Goal: Information Seeking & Learning: Compare options

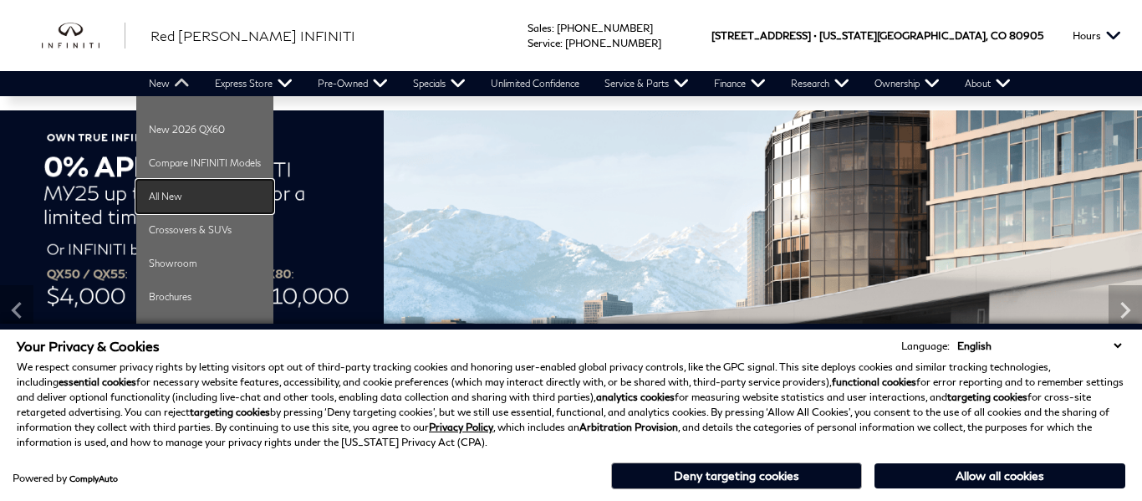
click at [164, 211] on link "All New" at bounding box center [204, 196] width 137 height 33
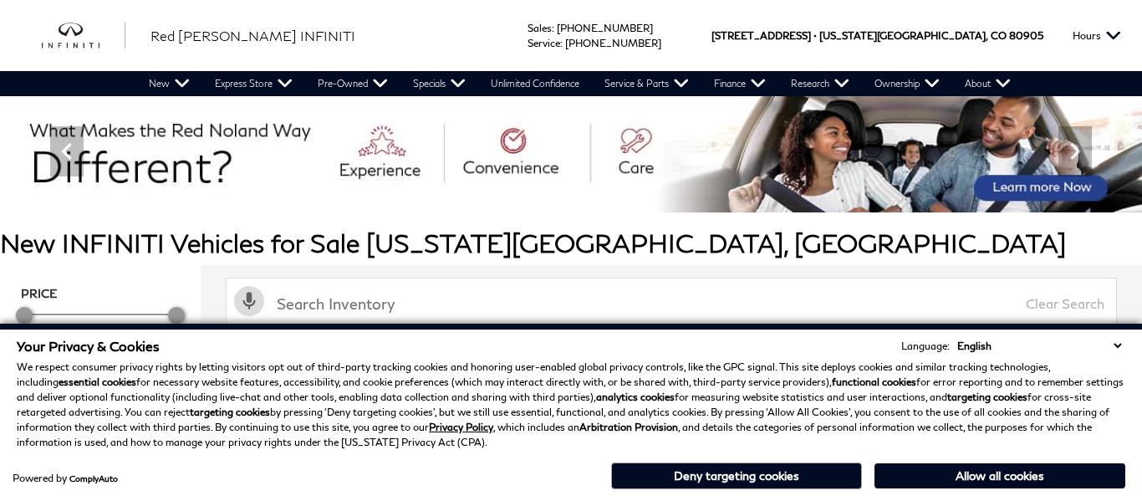
scroll to position [309, 0]
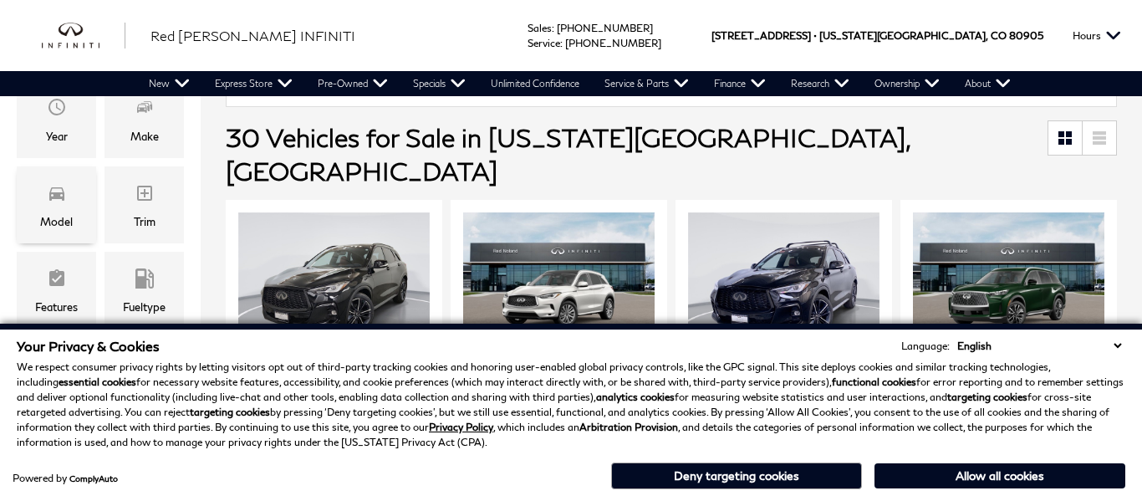
click at [56, 222] on div "Model" at bounding box center [56, 221] width 33 height 18
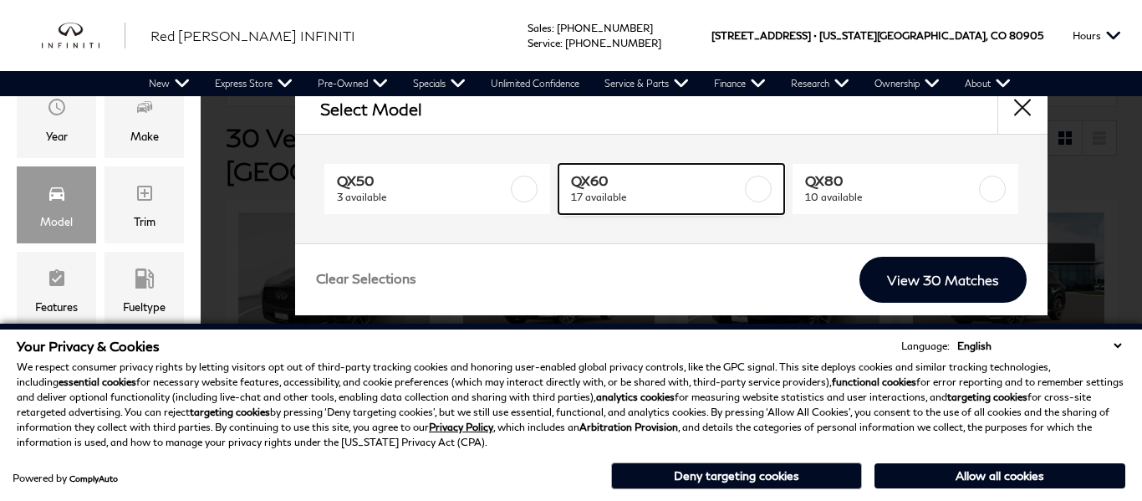
click at [750, 198] on label at bounding box center [758, 189] width 27 height 27
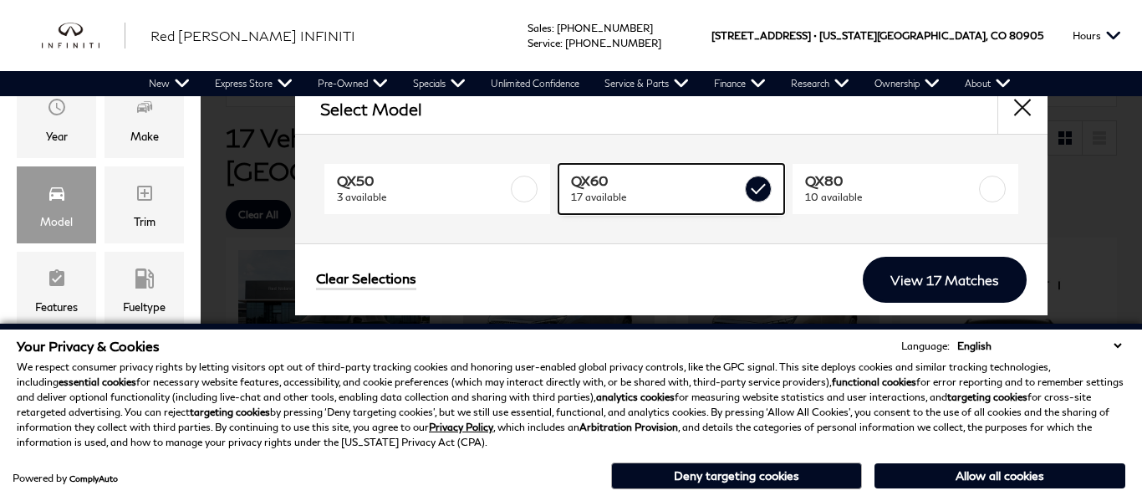
type input "$60,379"
type input "$69,319"
checkbox input "true"
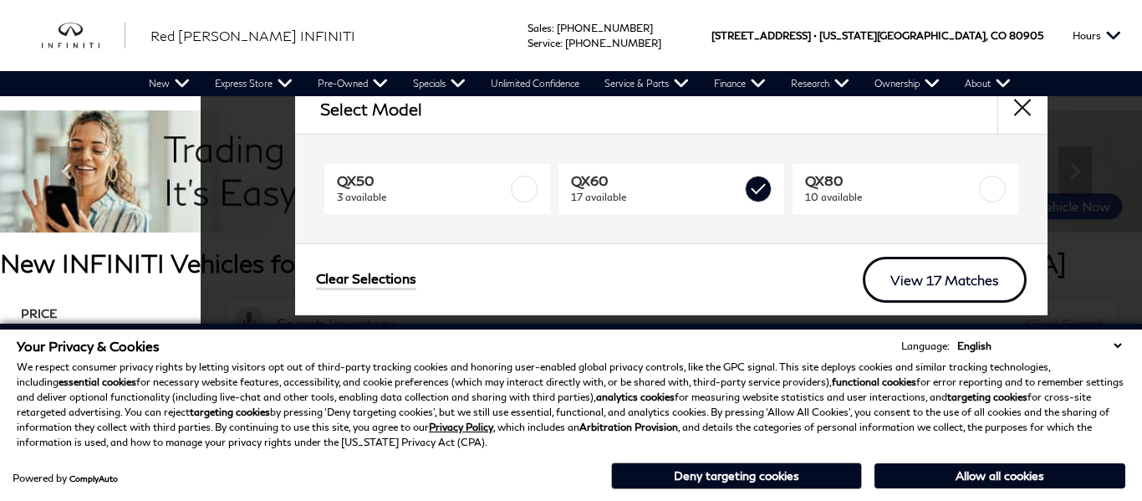
click at [933, 290] on link "View 17 Matches" at bounding box center [945, 280] width 164 height 46
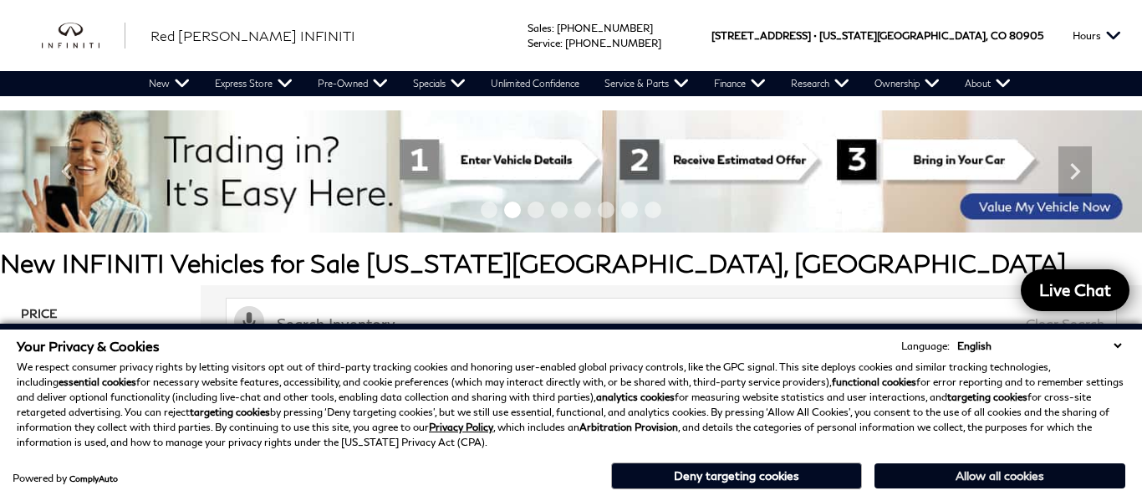
click at [954, 483] on button "Allow all cookies" at bounding box center [1000, 475] width 251 height 25
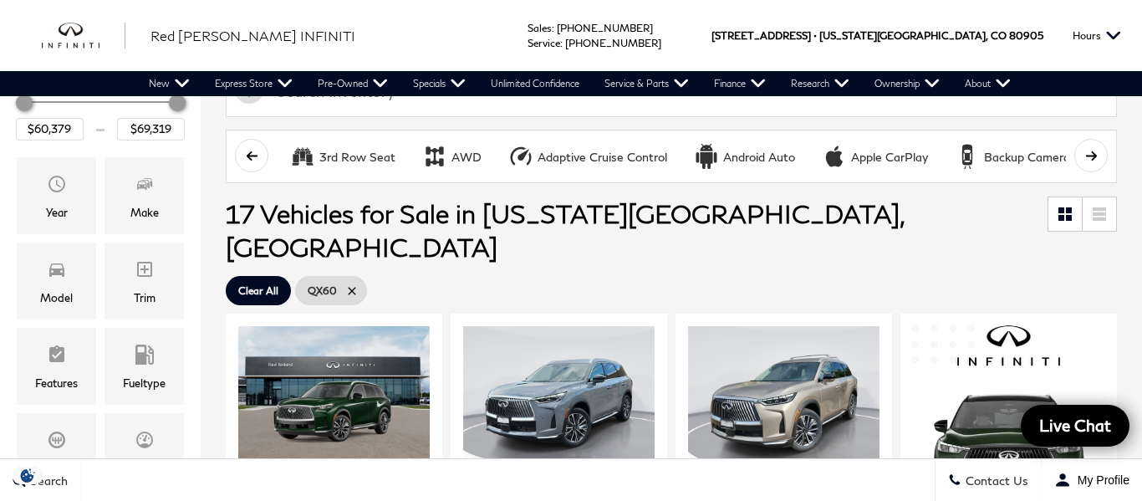
scroll to position [18, 0]
